Goal: Communication & Community: Answer question/provide support

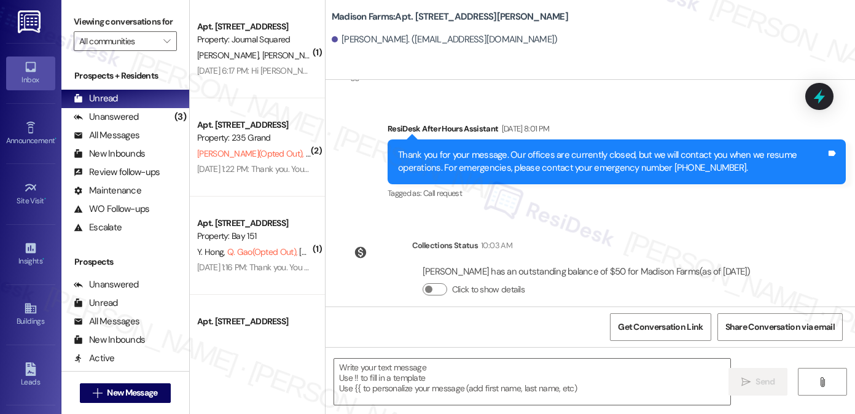
scroll to position [2069, 0]
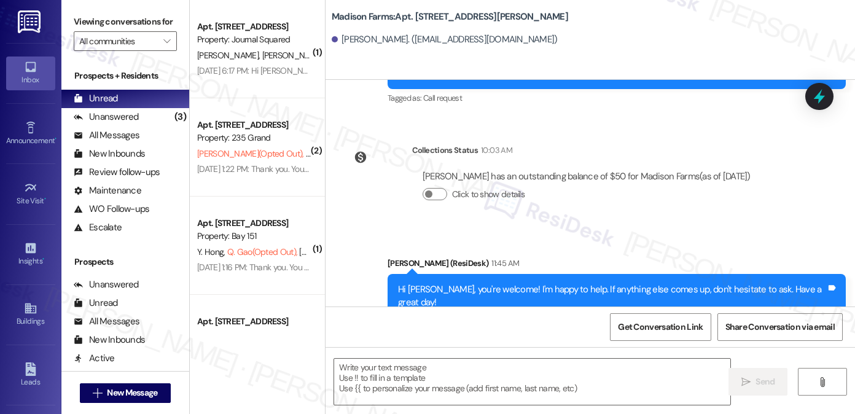
click at [493, 283] on div "Hi [PERSON_NAME], you're welcome! I'm happy to help. If anything else comes up,…" at bounding box center [612, 296] width 428 height 26
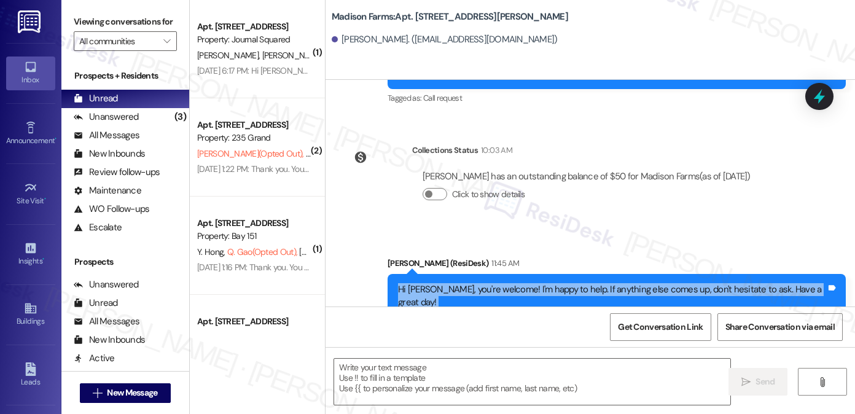
click at [493, 283] on div "Hi [PERSON_NAME], you're welcome! I'm happy to help. If anything else comes up,…" at bounding box center [612, 296] width 428 height 26
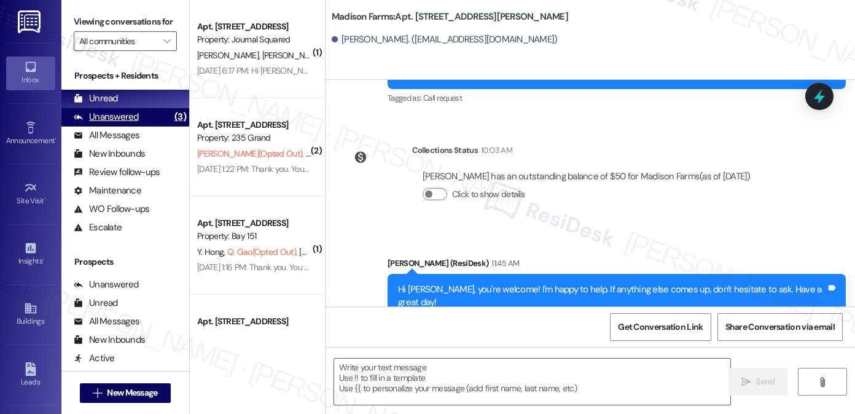
click at [106, 123] on div "Unanswered (3)" at bounding box center [125, 117] width 128 height 18
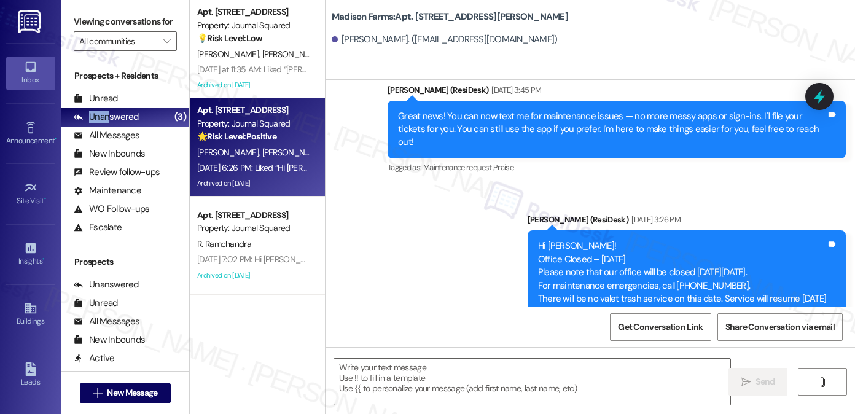
type textarea "Fetching suggested responses. Please feel free to read through the conversation…"
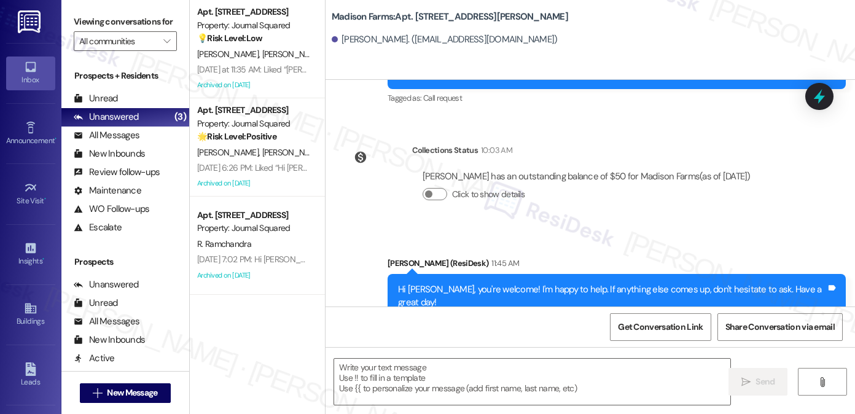
click at [526, 283] on div "Hi [PERSON_NAME], you're welcome! I'm happy to help. If anything else comes up,…" at bounding box center [612, 296] width 428 height 26
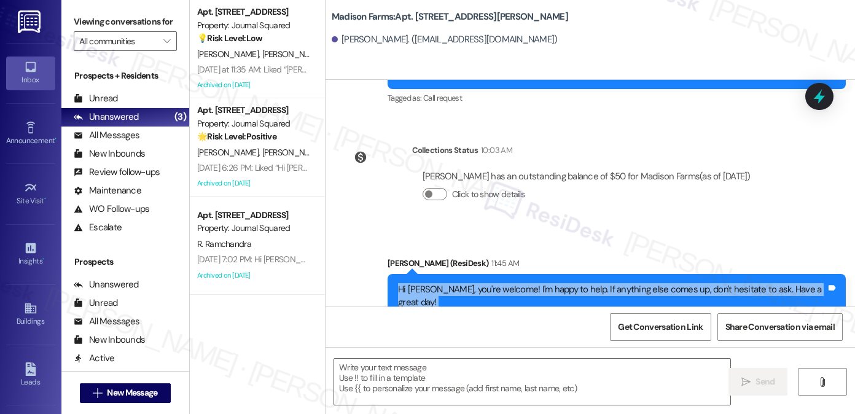
click at [526, 283] on div "Hi [PERSON_NAME], you're welcome! I'm happy to help. If anything else comes up,…" at bounding box center [612, 296] width 428 height 26
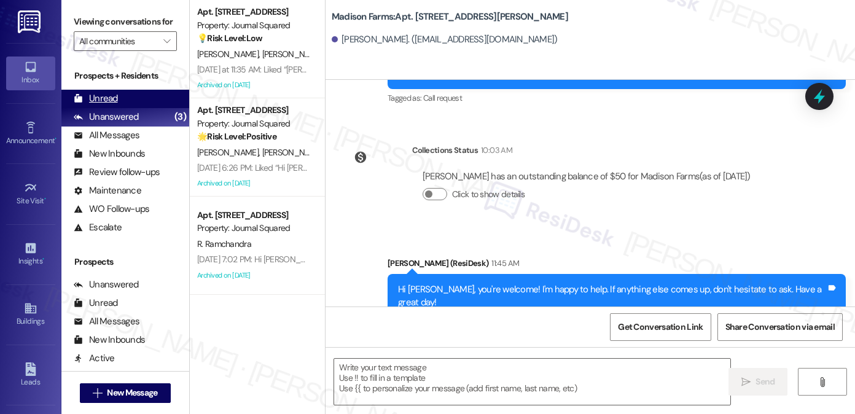
click at [117, 108] on div "Unread (0)" at bounding box center [125, 99] width 128 height 18
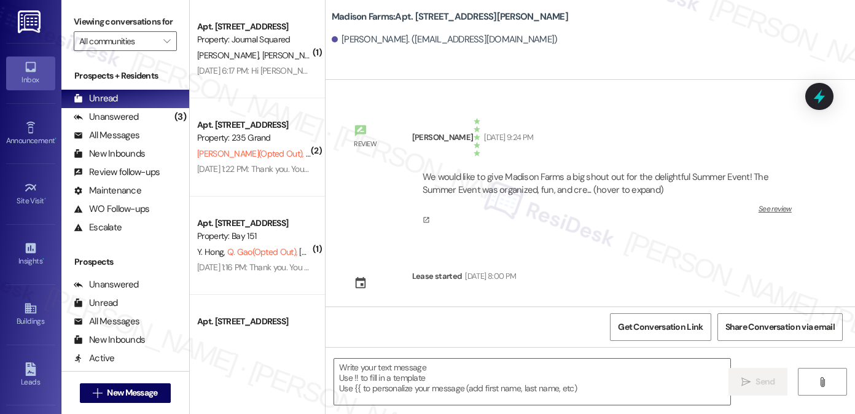
type textarea "Fetching suggested responses. Please feel free to read through the conversation…"
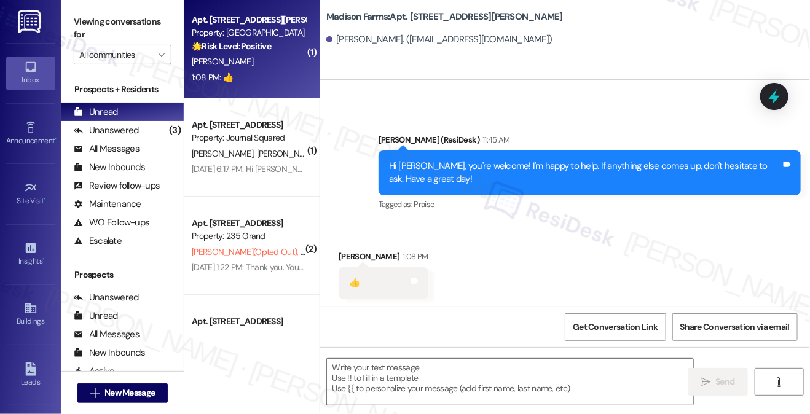
scroll to position [2220, 0]
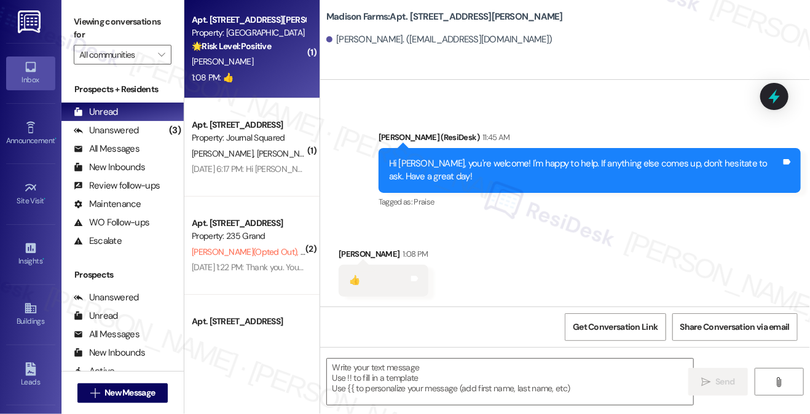
click at [499, 146] on div "[PERSON_NAME] (ResiDesk) 11:45 AM" at bounding box center [589, 139] width 422 height 17
click at [486, 166] on div "Hi [PERSON_NAME], you're welcome! I'm happy to help. If anything else comes up,…" at bounding box center [585, 170] width 392 height 26
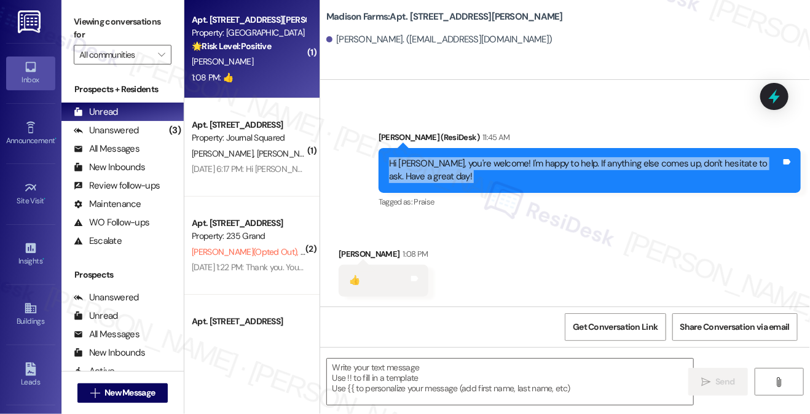
click at [486, 166] on div "Hi [PERSON_NAME], you're welcome! I'm happy to help. If anything else comes up,…" at bounding box center [585, 170] width 392 height 26
click at [488, 181] on div "Hi [PERSON_NAME], you're welcome! I'm happy to help. If anything else comes up,…" at bounding box center [585, 170] width 392 height 26
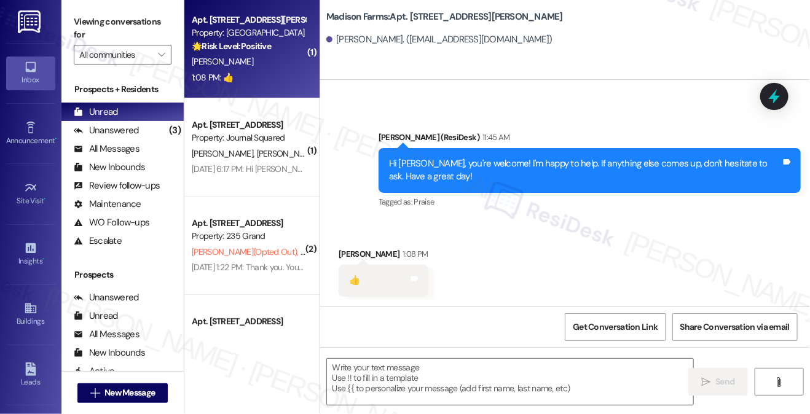
click at [496, 167] on div "Hi [PERSON_NAME], you're welcome! I'm happy to help. If anything else comes up,…" at bounding box center [585, 170] width 392 height 26
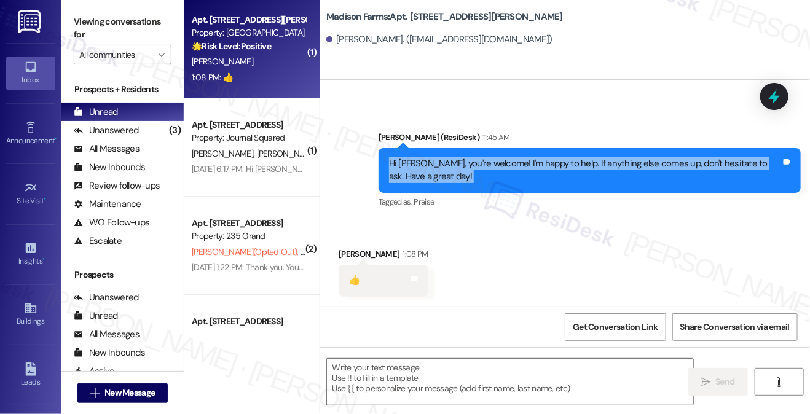
click at [496, 167] on div "Hi [PERSON_NAME], you're welcome! I'm happy to help. If anything else comes up,…" at bounding box center [585, 170] width 392 height 26
click at [415, 370] on textarea at bounding box center [510, 382] width 366 height 46
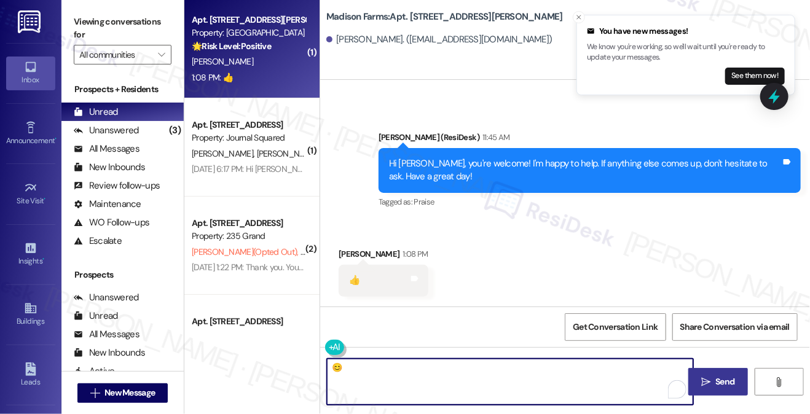
type textarea "😊"
click at [717, 377] on span "Send" at bounding box center [724, 381] width 19 height 13
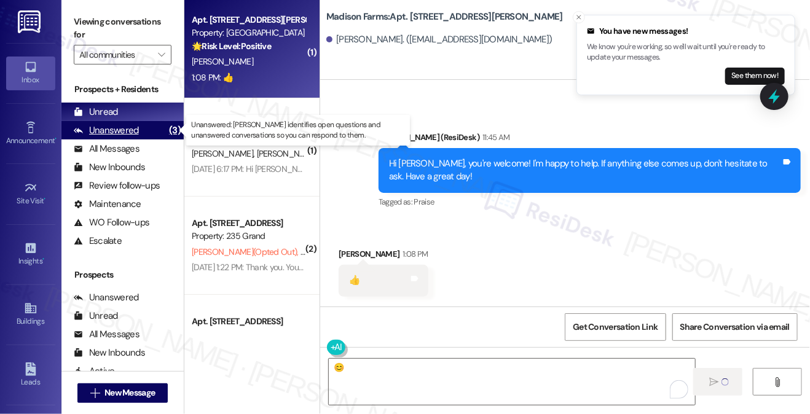
click at [146, 127] on div "Unanswered (3)" at bounding box center [122, 130] width 122 height 18
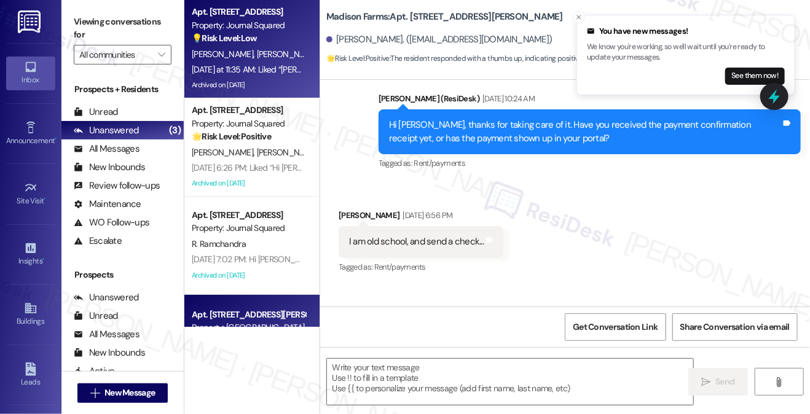
type textarea "Fetching suggested responses. Please feel free to read through the conversation…"
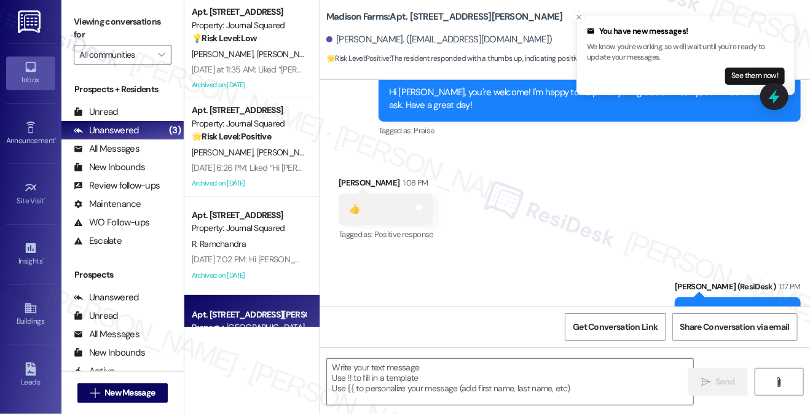
scroll to position [2324, 0]
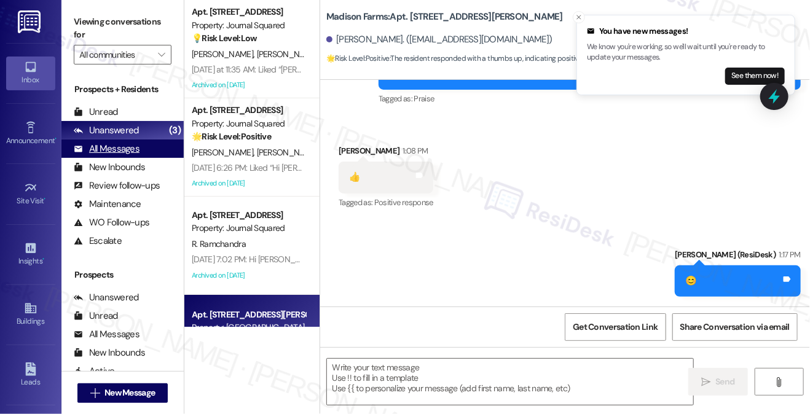
click at [144, 144] on div "All Messages (undefined)" at bounding box center [122, 148] width 122 height 18
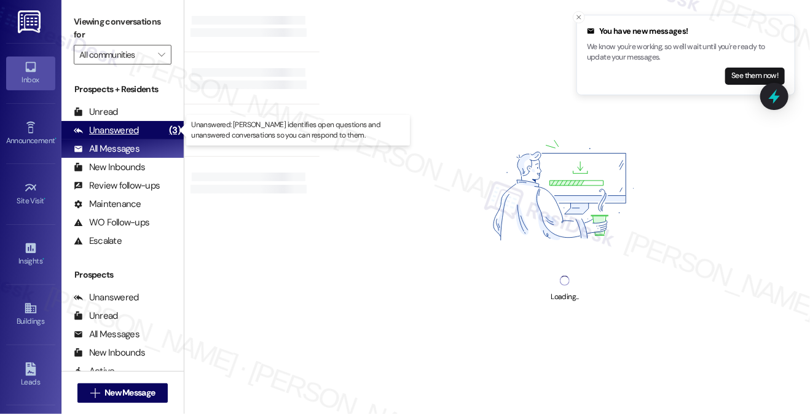
click at [144, 130] on div "Unanswered (3)" at bounding box center [122, 130] width 122 height 18
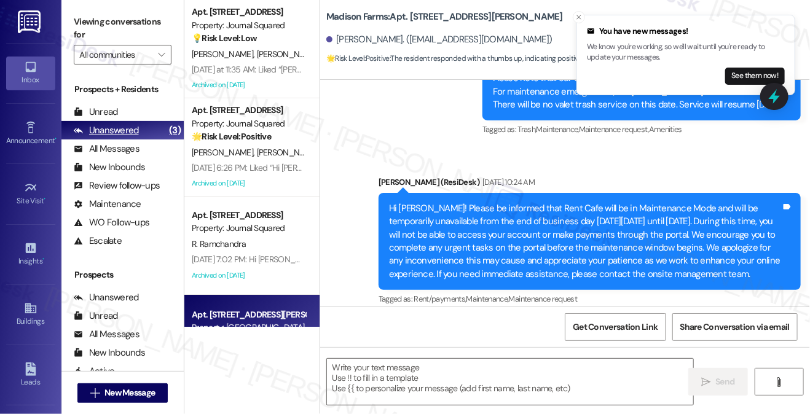
type textarea "Fetching suggested responses. Please feel free to read through the conversation…"
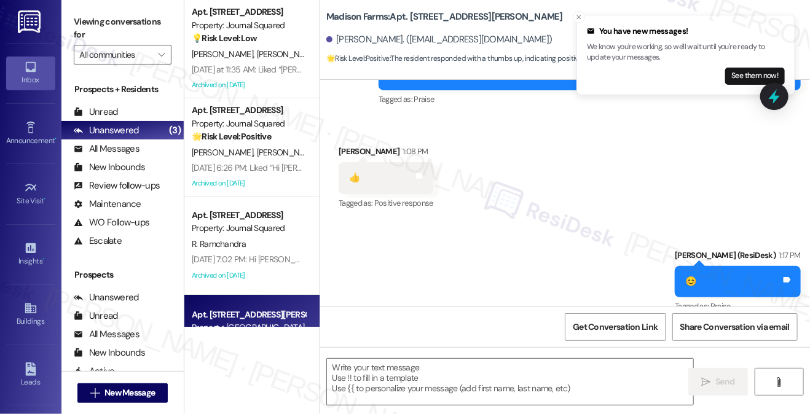
scroll to position [2342, 0]
